Goal: Browse casually: Explore the website without a specific task or goal

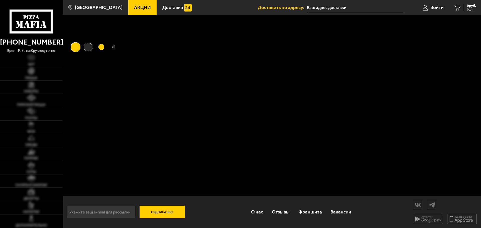
type input "Южная дорога, 28"
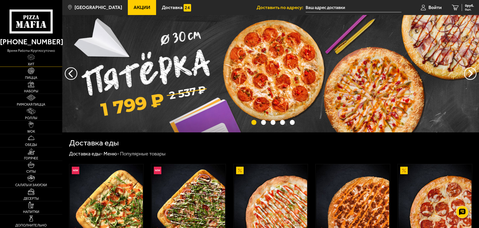
click at [31, 63] on span "Хит" at bounding box center [31, 65] width 7 height 4
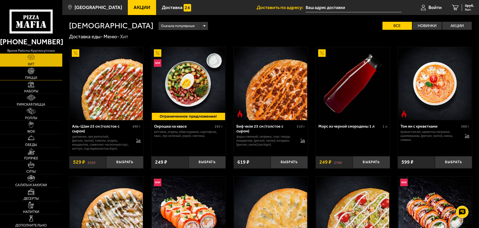
click at [32, 74] on img at bounding box center [31, 71] width 7 height 7
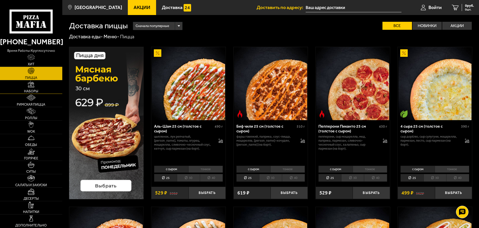
click at [33, 87] on img at bounding box center [31, 84] width 7 height 7
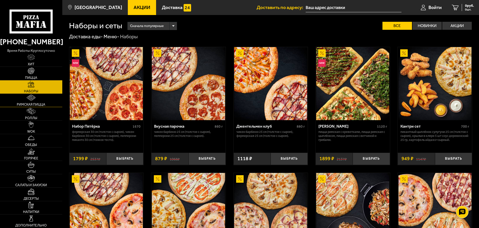
click at [34, 102] on link "Римская пицца" at bounding box center [31, 100] width 62 height 13
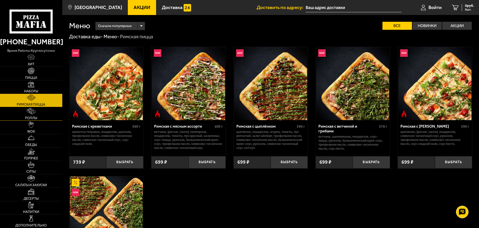
click at [34, 112] on img at bounding box center [31, 111] width 9 height 7
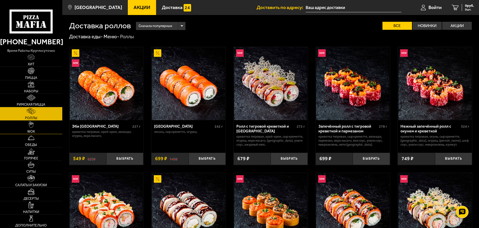
click at [34, 126] on link "WOK" at bounding box center [31, 127] width 62 height 13
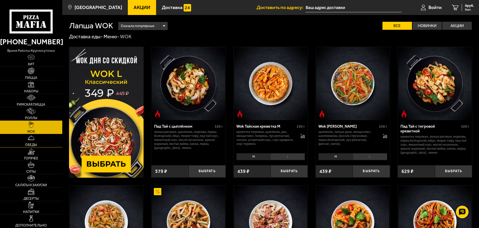
click at [38, 140] on link "Обеды" at bounding box center [31, 140] width 62 height 13
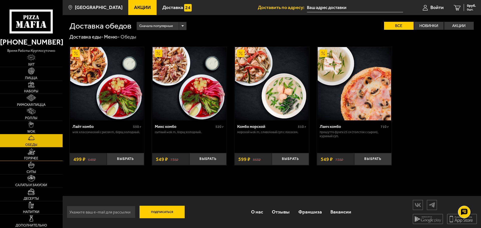
click at [29, 151] on img at bounding box center [31, 151] width 7 height 7
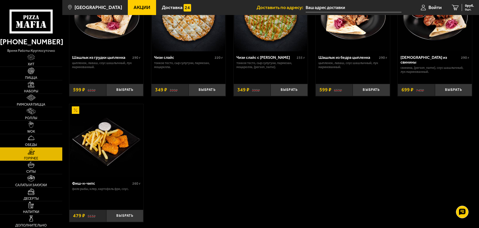
scroll to position [350, 0]
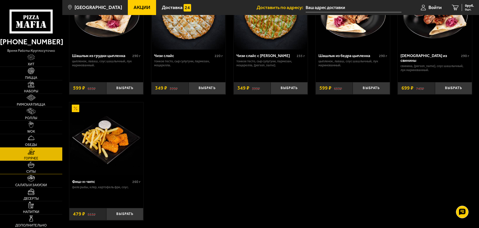
click at [39, 164] on link "Супы" at bounding box center [31, 167] width 62 height 13
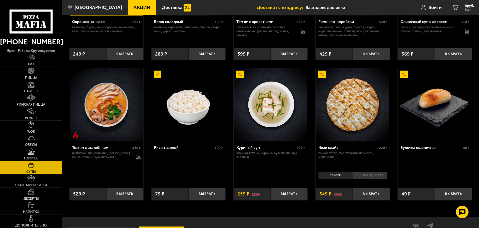
scroll to position [184, 0]
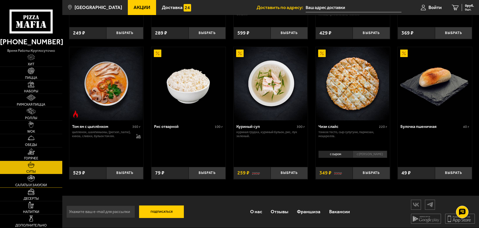
click at [32, 182] on link "Салаты и закуски" at bounding box center [31, 180] width 62 height 13
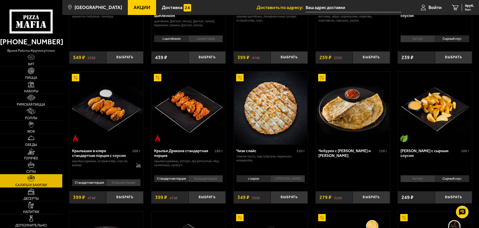
scroll to position [109, 0]
